Goal: Communication & Community: Participate in discussion

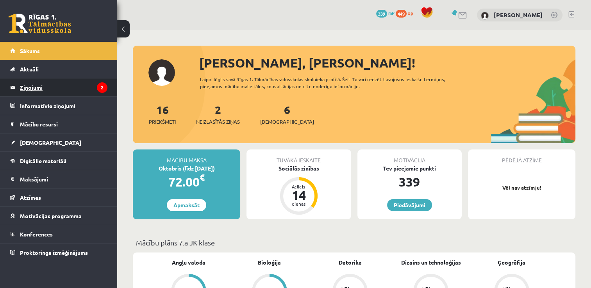
click at [32, 90] on legend "Ziņojumi 2" at bounding box center [63, 87] width 87 height 18
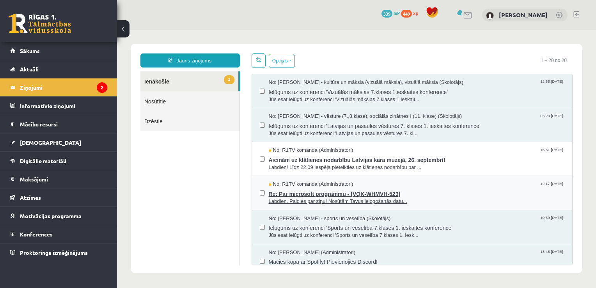
click at [346, 191] on span "Re: Par microsoft programmu - [VQK-WHMVH-523]" at bounding box center [417, 193] width 296 height 10
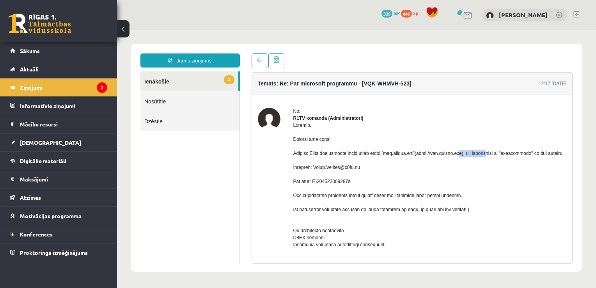
drag, startPoint x: 438, startPoint y: 160, endPoint x: 472, endPoint y: 157, distance: 34.1
drag, startPoint x: 472, startPoint y: 157, endPoint x: 449, endPoint y: 160, distance: 23.3
copy div "www.office.com)"
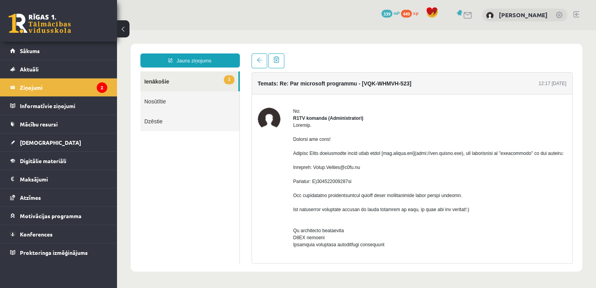
click at [155, 77] on link "1 Ienākošie" at bounding box center [190, 81] width 98 height 20
click at [63, 91] on legend "Ziņojumi 2" at bounding box center [63, 87] width 87 height 18
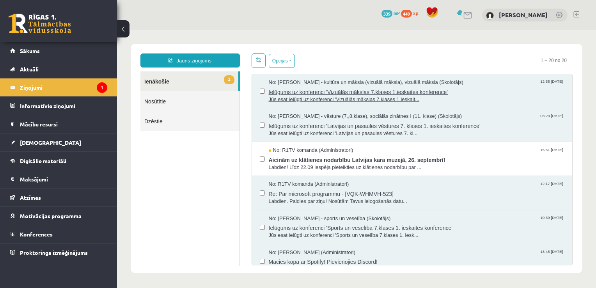
click at [307, 101] on span "Jūs esat ielūgti uz konferenci 'Vizuālās mākslas 7.klases 1.ieskait..." at bounding box center [417, 99] width 296 height 7
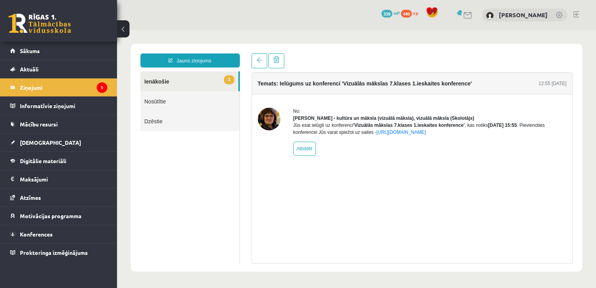
click at [250, 61] on div "Temats: Ielūgums uz konferenci 'Vizuālās mākslas 7.klases 1.ieskaites konferenc…" at bounding box center [412, 158] width 333 height 210
click at [255, 59] on link at bounding box center [260, 60] width 16 height 15
click at [48, 79] on legend "Ziņojumi 1" at bounding box center [63, 87] width 87 height 18
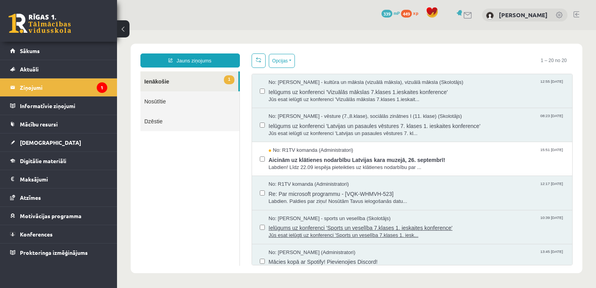
click at [395, 227] on span "Ielūgums uz konferenci 'Sports un veselība 7.klases 1. ieskaites konference'" at bounding box center [417, 227] width 296 height 10
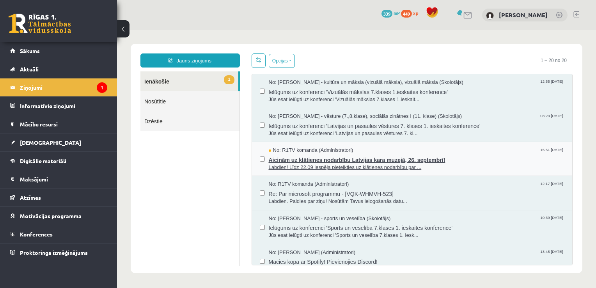
click at [343, 164] on span "Labdien! Līdz 22.09 iespēja pieteikties uz klātienes nodarbību par ..." at bounding box center [417, 167] width 296 height 7
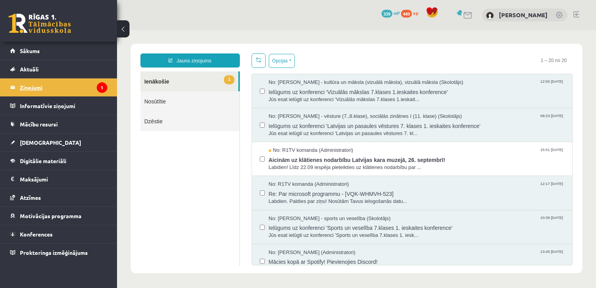
click at [85, 90] on legend "Ziņojumi 1" at bounding box center [63, 87] width 87 height 18
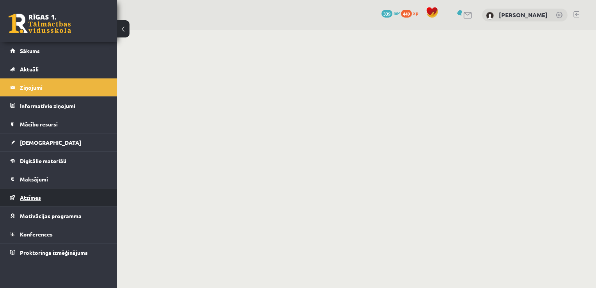
click at [29, 199] on span "Atzīmes" at bounding box center [30, 197] width 21 height 7
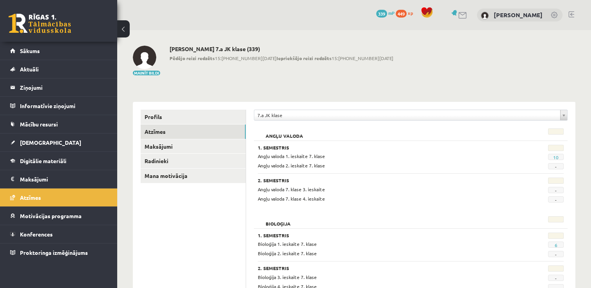
scroll to position [39, 0]
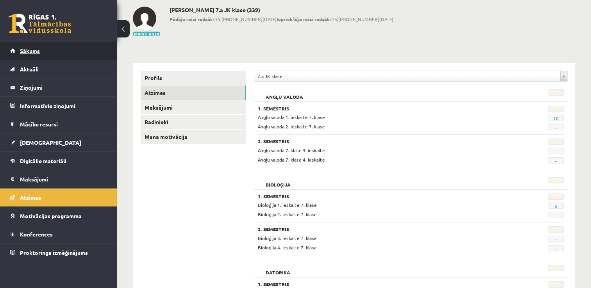
click at [45, 52] on link "Sākums" at bounding box center [58, 51] width 97 height 18
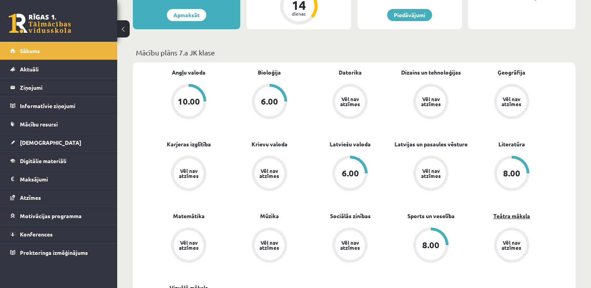
scroll to position [195, 0]
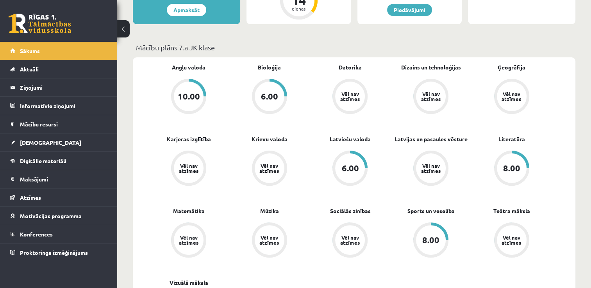
click at [508, 165] on div "8.00" at bounding box center [511, 168] width 17 height 9
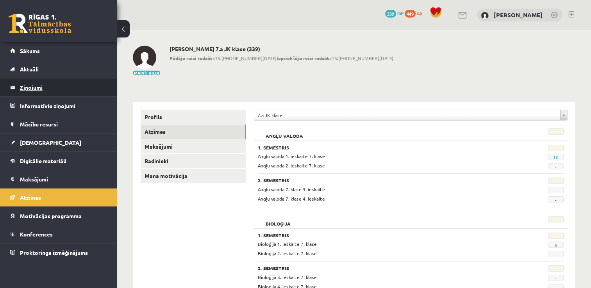
click at [34, 89] on legend "Ziņojumi 0" at bounding box center [63, 87] width 87 height 18
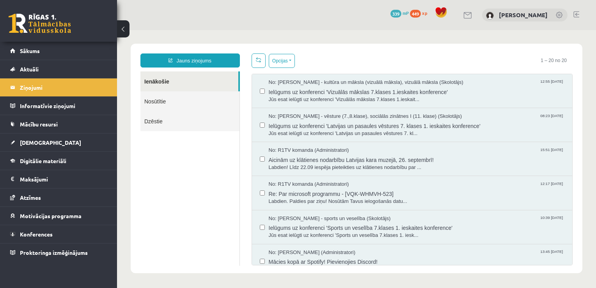
click at [167, 104] on link "Nosūtītie" at bounding box center [190, 101] width 99 height 20
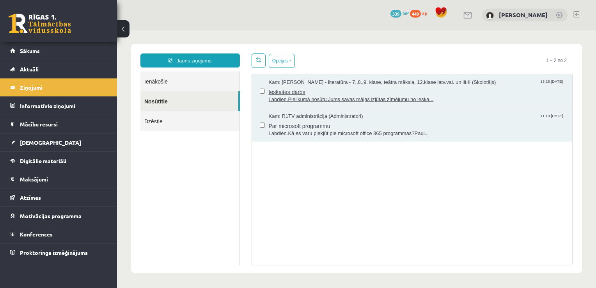
click at [337, 92] on span "Ieskaites darbs" at bounding box center [417, 91] width 296 height 10
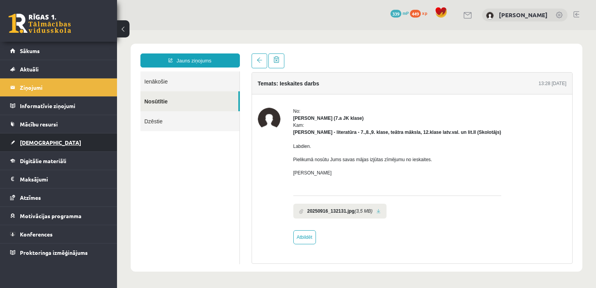
click at [33, 140] on span "[DEMOGRAPHIC_DATA]" at bounding box center [50, 142] width 61 height 7
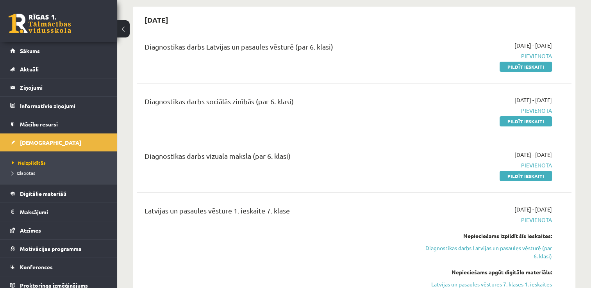
scroll to position [78, 0]
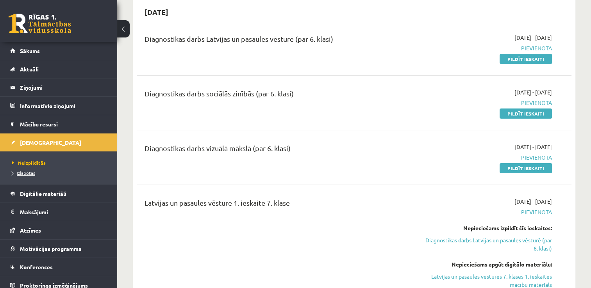
click at [28, 173] on span "Izlabotās" at bounding box center [23, 173] width 23 height 6
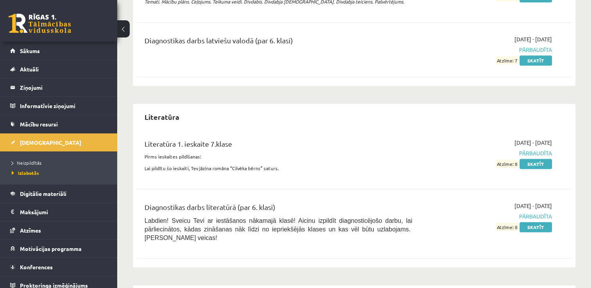
scroll to position [546, 0]
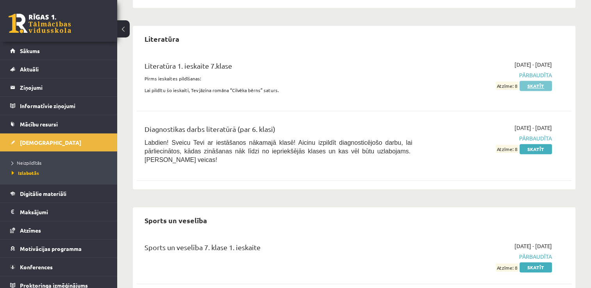
click at [544, 81] on link "Skatīt" at bounding box center [535, 86] width 32 height 10
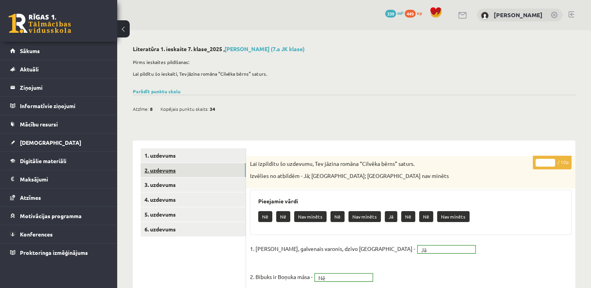
click at [169, 165] on link "2. uzdevums" at bounding box center [193, 170] width 105 height 14
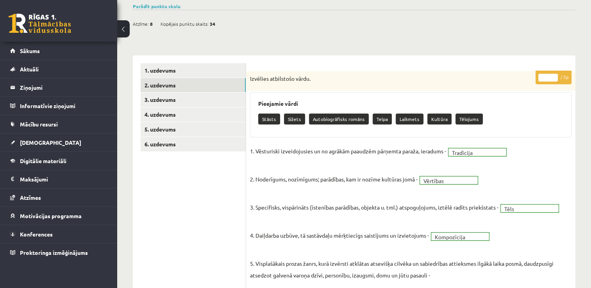
scroll to position [78, 0]
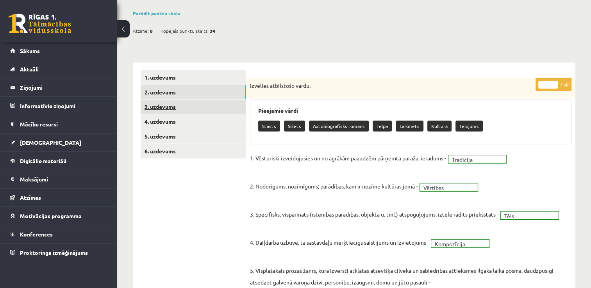
click at [155, 102] on link "3. uzdevums" at bounding box center [193, 107] width 105 height 14
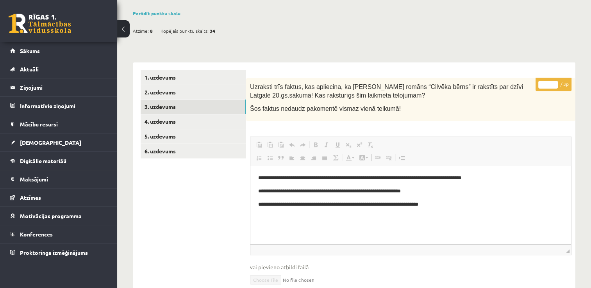
scroll to position [0, 0]
click at [173, 123] on link "4. uzdevums" at bounding box center [193, 121] width 105 height 14
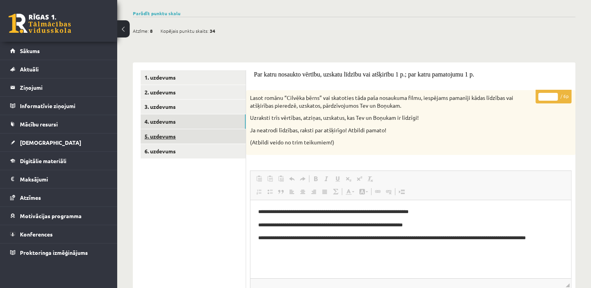
click at [172, 135] on link "5. uzdevums" at bounding box center [193, 136] width 105 height 14
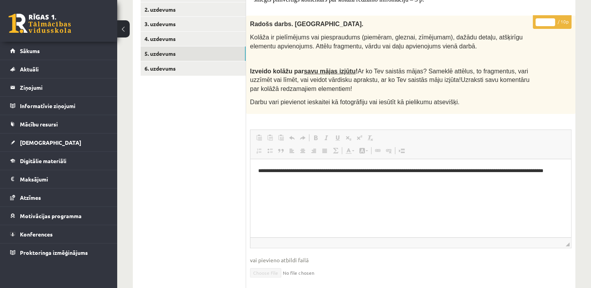
scroll to position [117, 0]
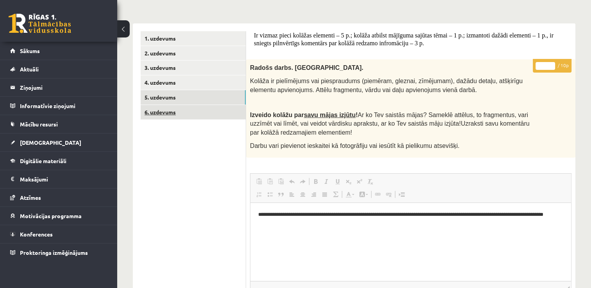
click at [168, 115] on link "6. uzdevums" at bounding box center [193, 112] width 105 height 14
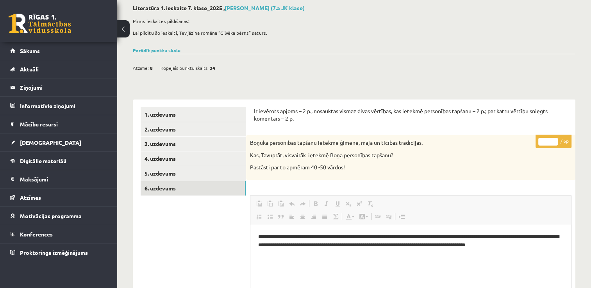
scroll to position [0, 0]
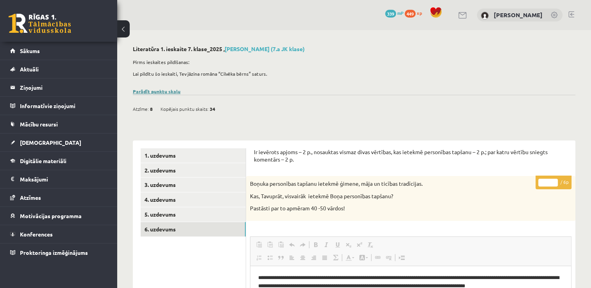
click at [148, 91] on link "Parādīt punktu skalu" at bounding box center [157, 91] width 48 height 6
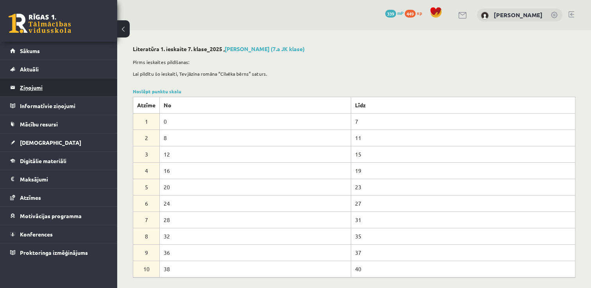
click at [28, 90] on legend "Ziņojumi 0" at bounding box center [63, 87] width 87 height 18
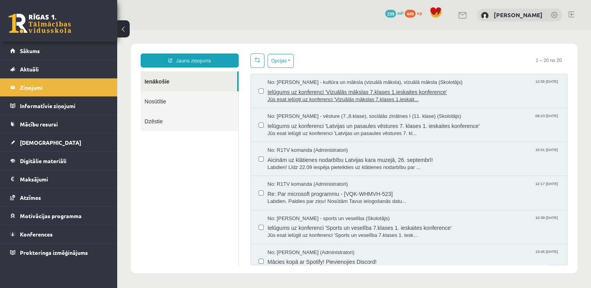
click at [379, 90] on span "Ielūgums uz konferenci 'Vizuālās mākslas 7.klases 1.ieskaites konference'" at bounding box center [413, 91] width 292 height 10
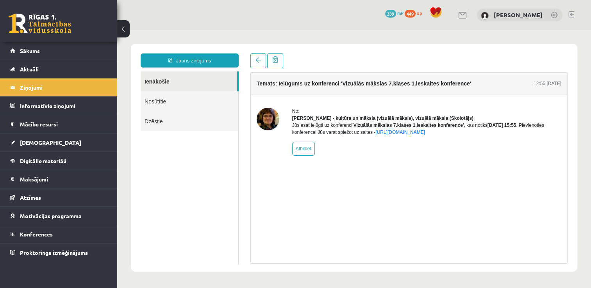
click at [259, 117] on img at bounding box center [267, 119] width 23 height 23
click at [259, 116] on img at bounding box center [267, 119] width 23 height 23
click at [258, 117] on img at bounding box center [267, 119] width 23 height 23
click at [257, 118] on img at bounding box center [267, 119] width 23 height 23
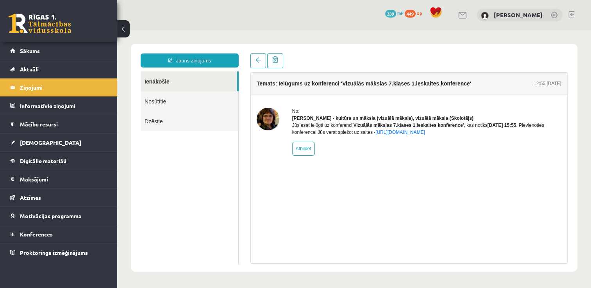
click at [257, 118] on img at bounding box center [267, 119] width 23 height 23
click at [516, 269] on div "Jauns ziņojums Ienākošie Nosūtītie Dzēstie ********* ********* ******* Temats: …" at bounding box center [354, 158] width 446 height 228
click at [423, 135] on link "https://eskola.r1tv.lv/conferences/4552/join" at bounding box center [400, 132] width 50 height 5
click at [390, 128] on b "'Vizuālās mākslas 7.klases 1.ieskaites konference'" at bounding box center [408, 125] width 112 height 5
click at [390, 135] on link "https://eskola.r1tv.lv/conferences/4552/join" at bounding box center [400, 132] width 50 height 5
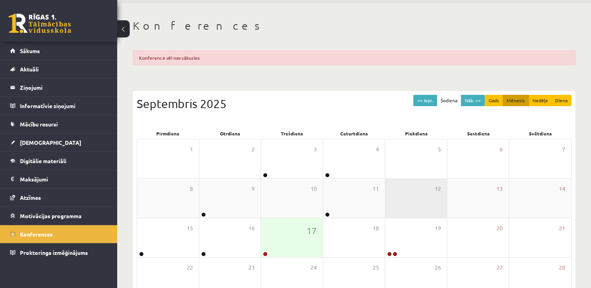
scroll to position [39, 0]
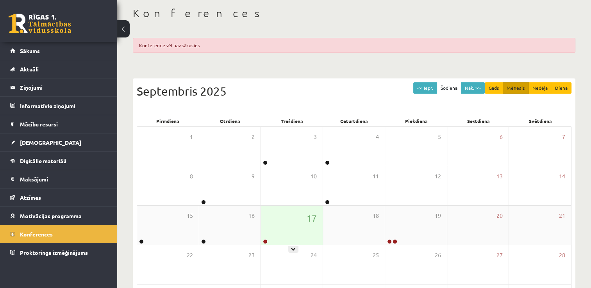
click at [290, 229] on div "17" at bounding box center [292, 225] width 62 height 39
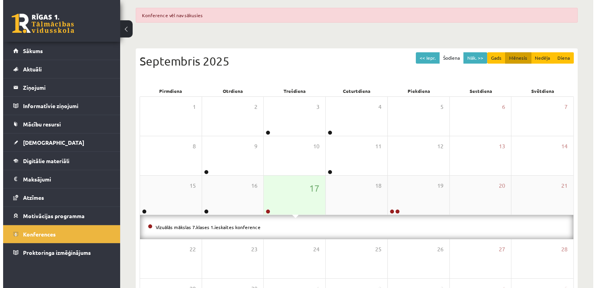
scroll to position [117, 0]
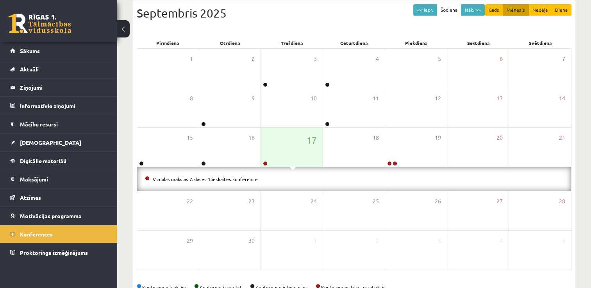
click at [209, 175] on li "Vizuālās mākslas 7.klases 1.ieskaites konference" at bounding box center [354, 179] width 418 height 9
click at [210, 180] on link "Vizuālās mākslas 7.klases 1.ieskaites konference" at bounding box center [205, 179] width 105 height 6
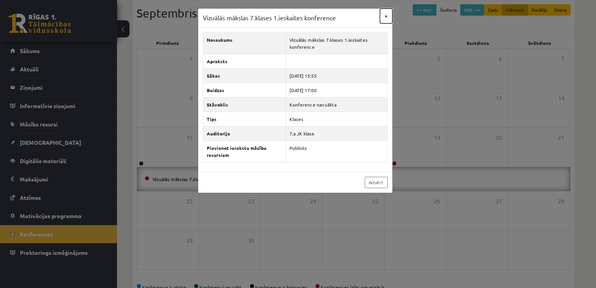
click at [389, 18] on button "×" at bounding box center [386, 16] width 12 height 15
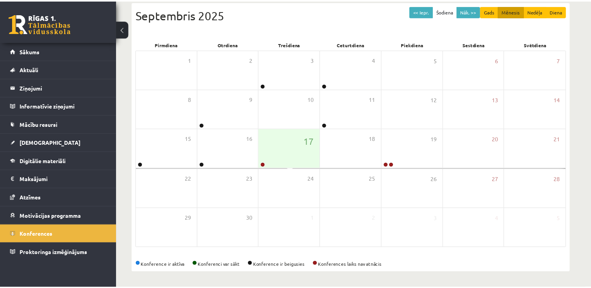
scroll to position [114, 0]
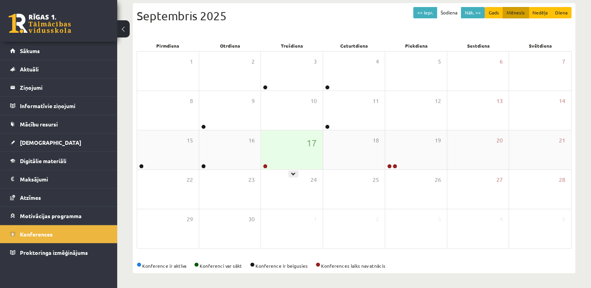
click at [296, 144] on div "17" at bounding box center [292, 149] width 62 height 39
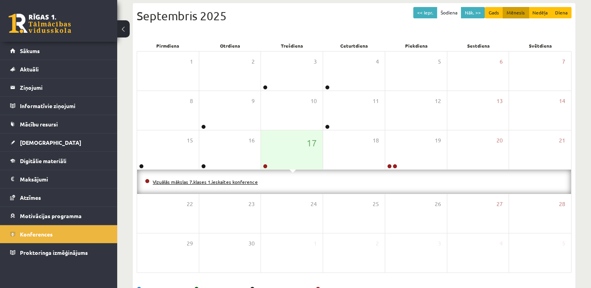
click at [225, 181] on link "Vizuālās mākslas 7.klases 1.ieskaites konference" at bounding box center [205, 182] width 105 height 6
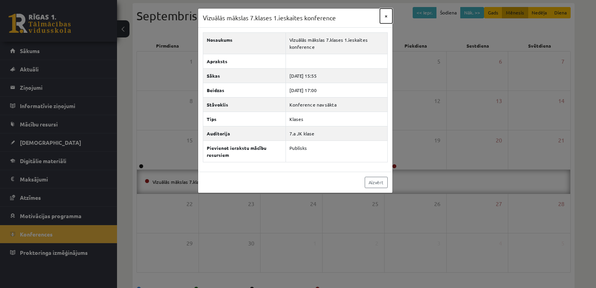
click at [386, 16] on button "×" at bounding box center [386, 16] width 12 height 15
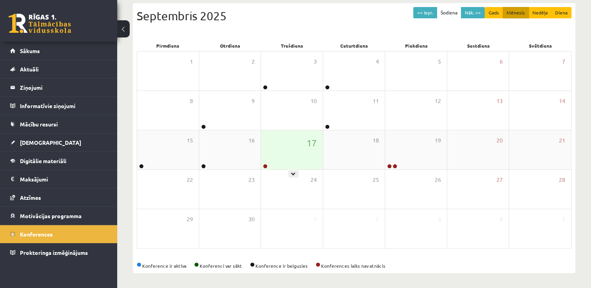
click at [292, 161] on div "17" at bounding box center [292, 149] width 62 height 39
